Goal: Find contact information: Obtain details needed to contact an individual or organization

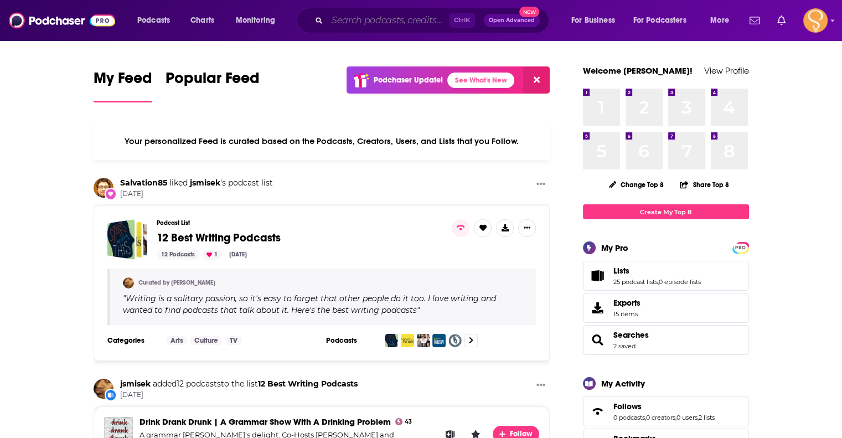
click at [353, 24] on input "Search podcasts, credits, & more..." at bounding box center [388, 21] width 122 height 18
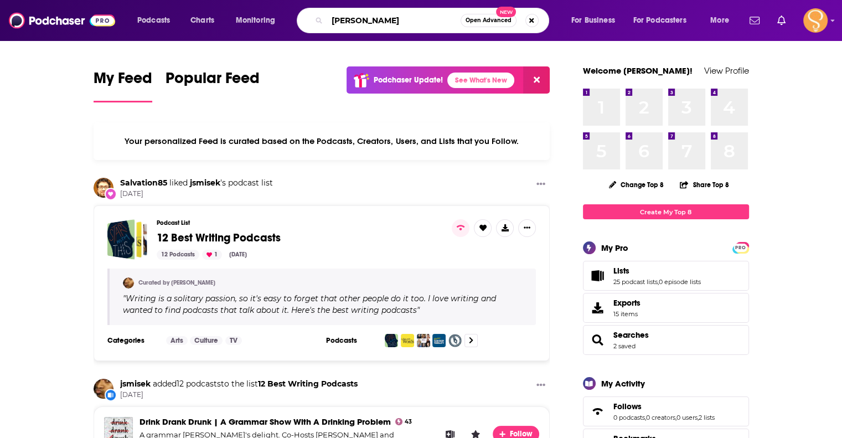
type input "[PERSON_NAME]"
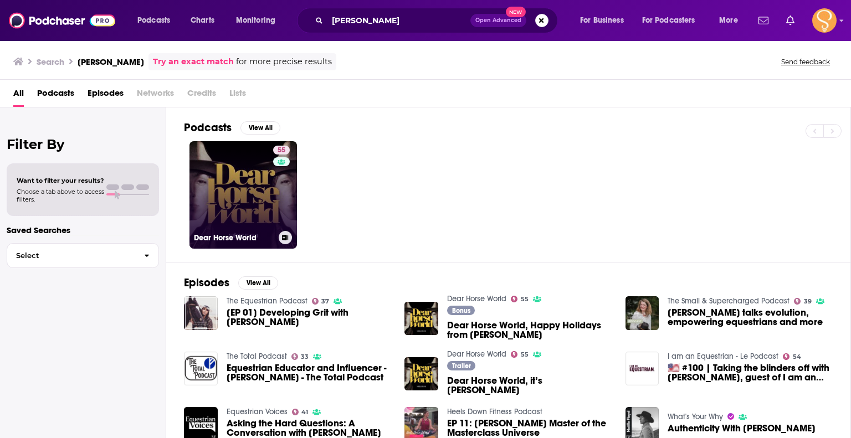
click at [253, 207] on link "55 Dear Horse World" at bounding box center [242, 194] width 107 height 107
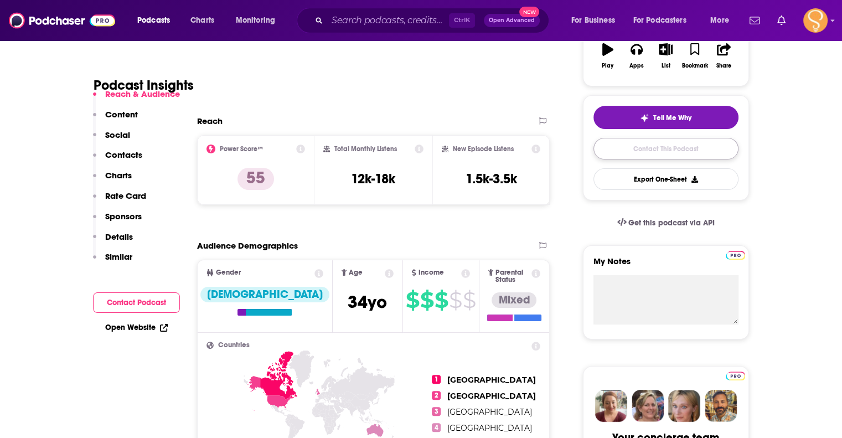
click at [707, 155] on link "Contact This Podcast" at bounding box center [666, 149] width 145 height 22
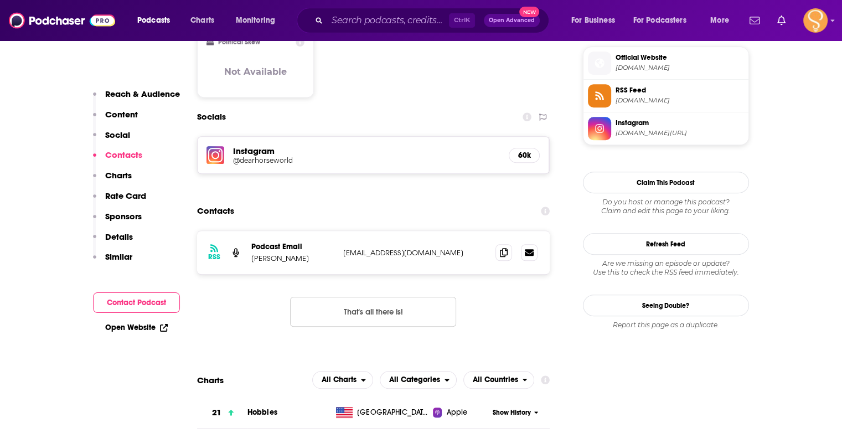
scroll to position [957, 0]
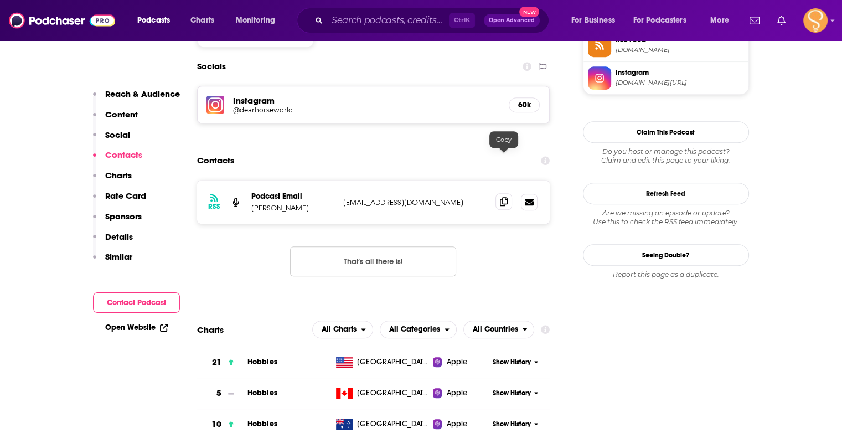
click at [507, 197] on icon at bounding box center [504, 201] width 8 height 9
